Goal: Check status: Check status

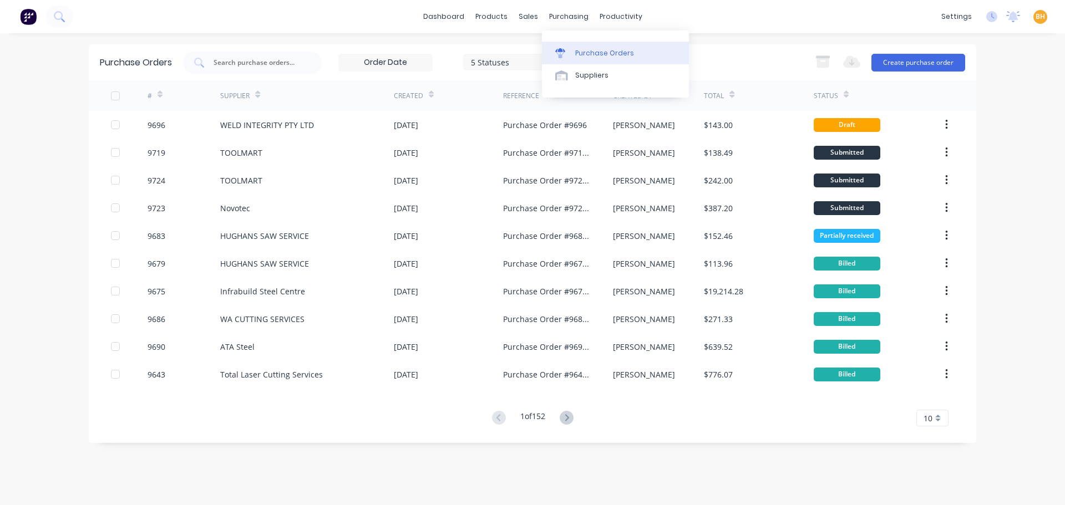
click at [599, 49] on div "Purchase Orders" at bounding box center [604, 53] width 59 height 10
click at [237, 61] on input "text" at bounding box center [259, 62] width 92 height 11
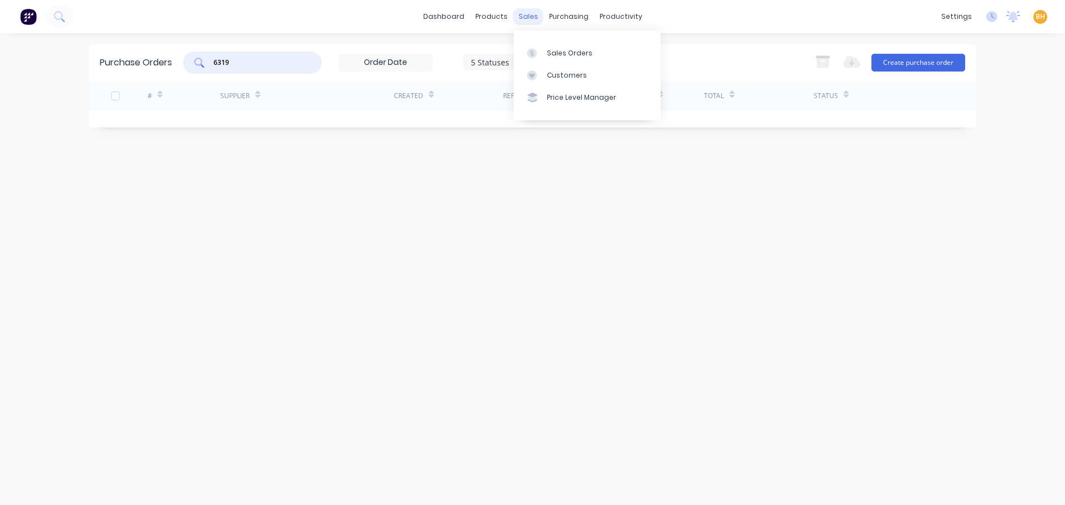
type input "6319"
click at [529, 13] on div "sales" at bounding box center [528, 16] width 31 height 17
click at [562, 56] on div "Sales Orders" at bounding box center [569, 53] width 45 height 10
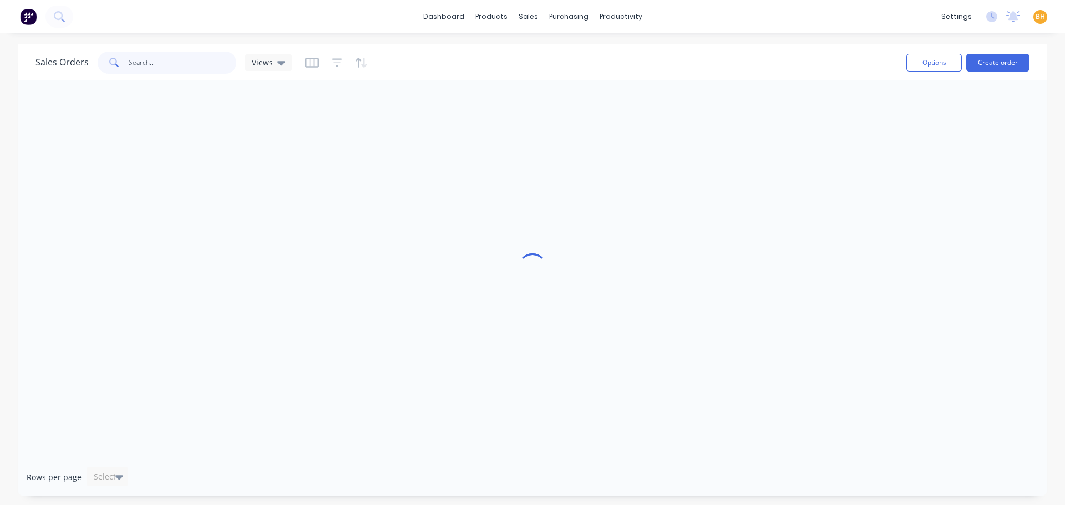
drag, startPoint x: 179, startPoint y: 69, endPoint x: 170, endPoint y: 58, distance: 14.2
click at [170, 58] on input "text" at bounding box center [183, 63] width 108 height 22
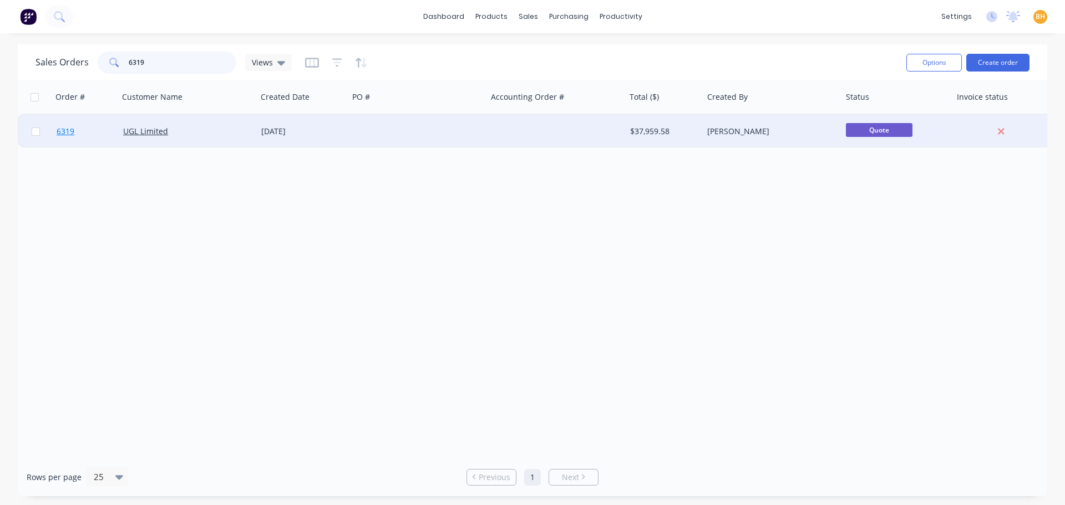
type input "6319"
click at [107, 132] on link "6319" at bounding box center [90, 131] width 67 height 33
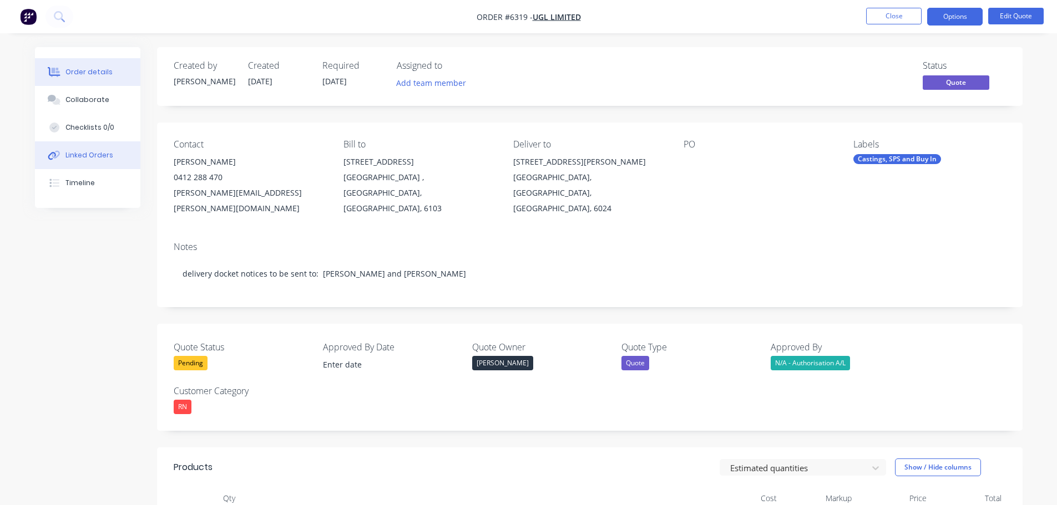
click at [75, 150] on button "Linked Orders" at bounding box center [87, 155] width 105 height 28
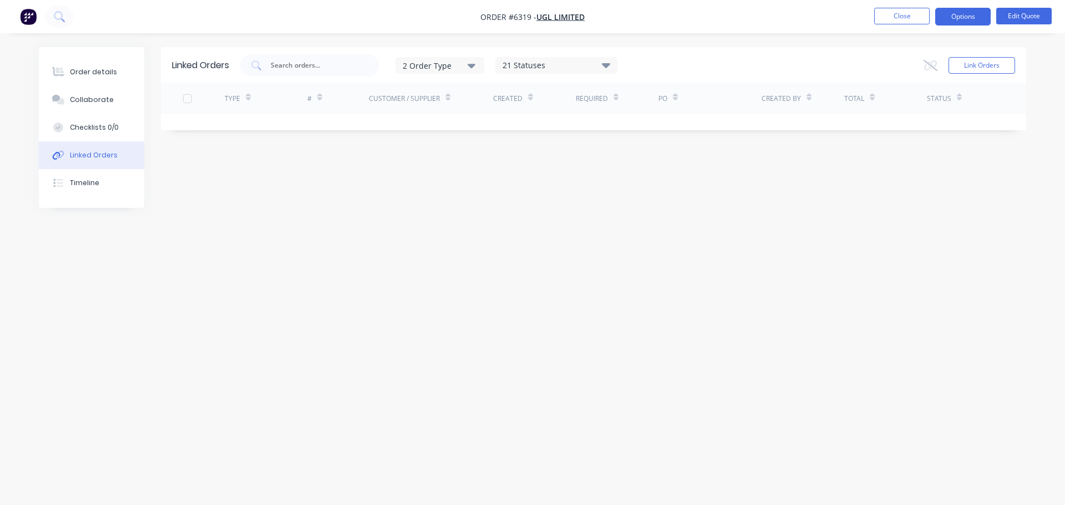
click at [94, 155] on div "Linked Orders" at bounding box center [94, 155] width 48 height 10
click at [97, 69] on div "Order details" at bounding box center [93, 72] width 47 height 10
